Goal: Task Accomplishment & Management: Use online tool/utility

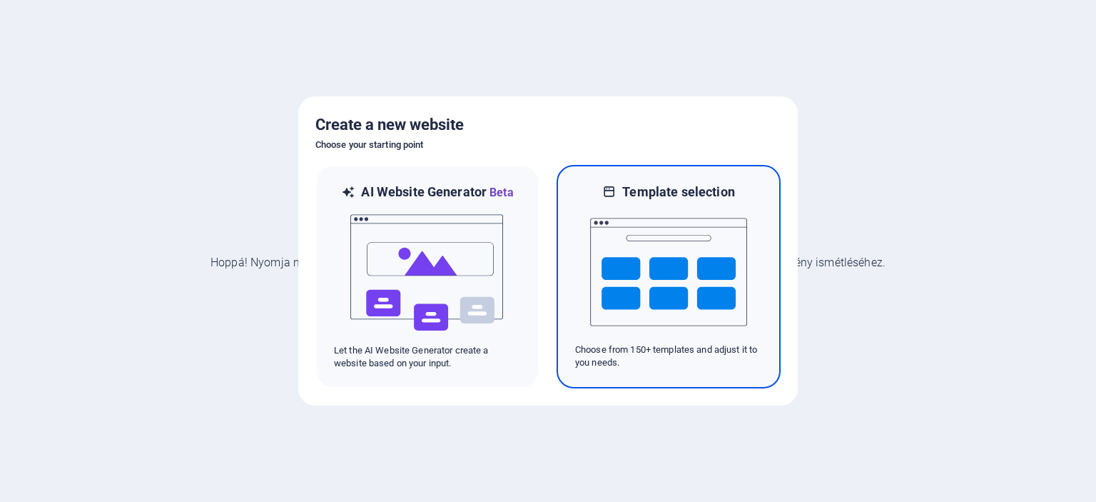
click at [626, 293] on img at bounding box center [668, 272] width 157 height 143
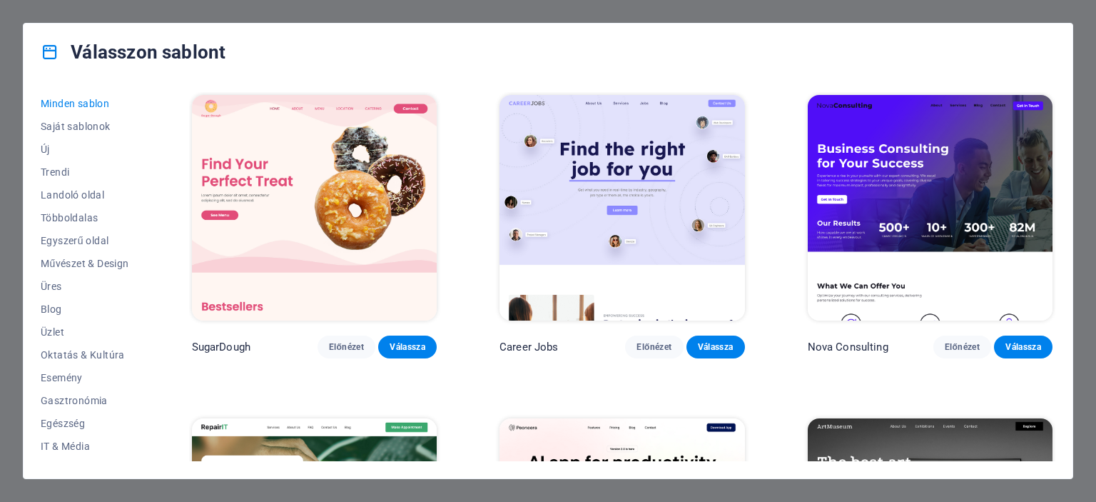
click at [949, 204] on img at bounding box center [930, 208] width 245 height 226
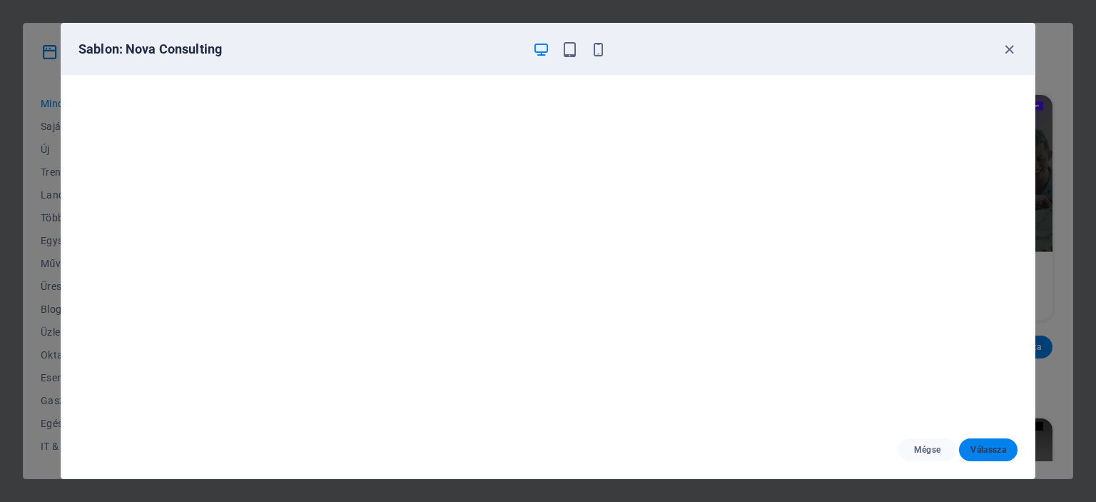
click at [989, 453] on span "Válassza" at bounding box center [989, 449] width 36 height 11
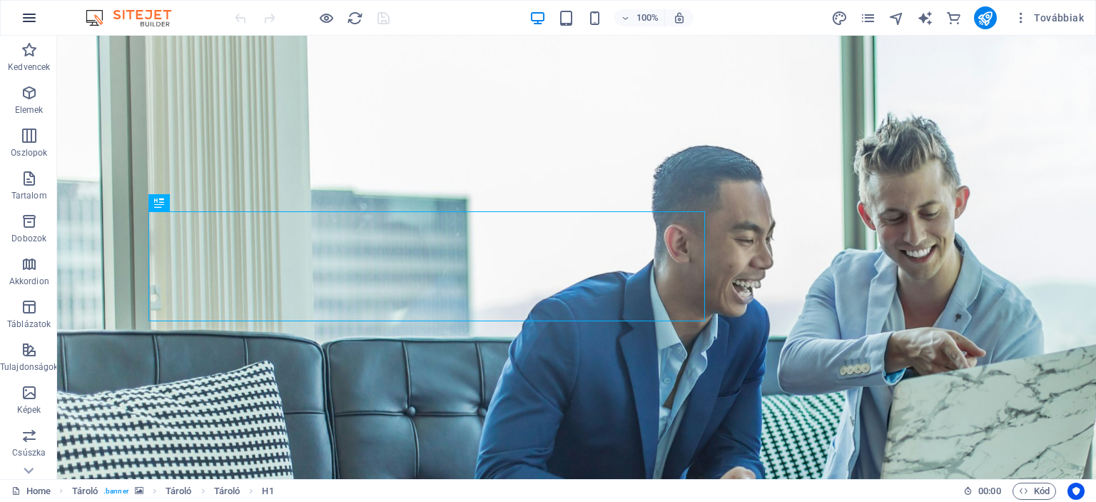
click at [29, 15] on icon "button" at bounding box center [29, 17] width 17 height 17
